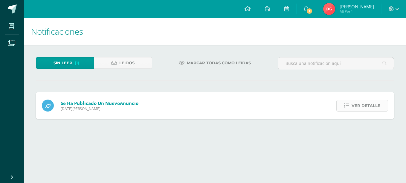
click at [370, 104] on span "Ver detalle" at bounding box center [366, 105] width 29 height 11
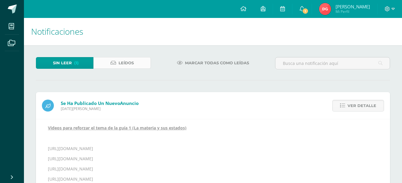
click at [112, 61] on icon at bounding box center [113, 62] width 6 height 5
click at [131, 64] on span "Leídos" at bounding box center [125, 62] width 15 height 11
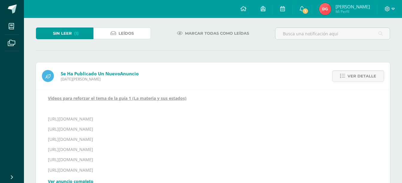
scroll to position [1, 0]
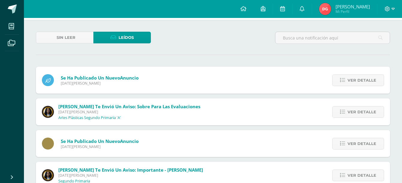
scroll to position [60, 0]
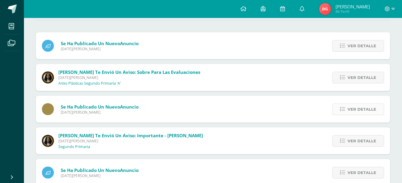
click at [373, 108] on span "Ver detalle" at bounding box center [361, 109] width 29 height 11
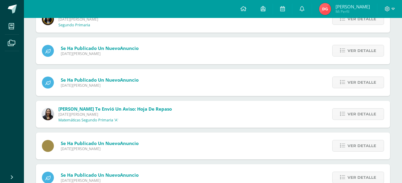
scroll to position [419, 0]
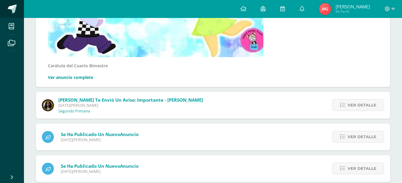
click at [16, 10] on span at bounding box center [12, 8] width 9 height 9
